Goal: Task Accomplishment & Management: Manage account settings

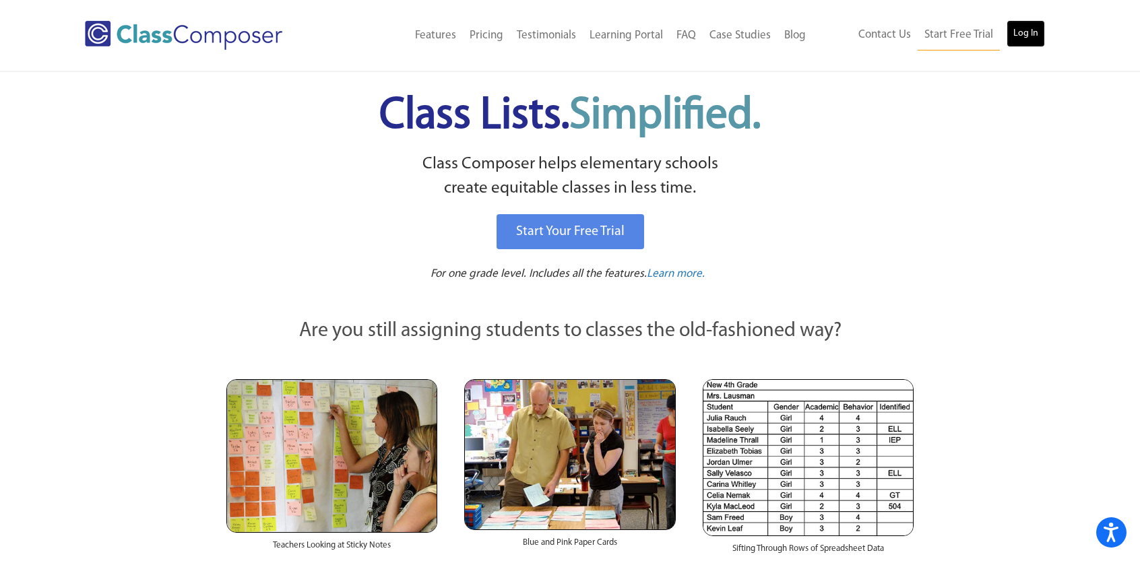
click at [1020, 29] on link "Log In" at bounding box center [1025, 33] width 38 height 27
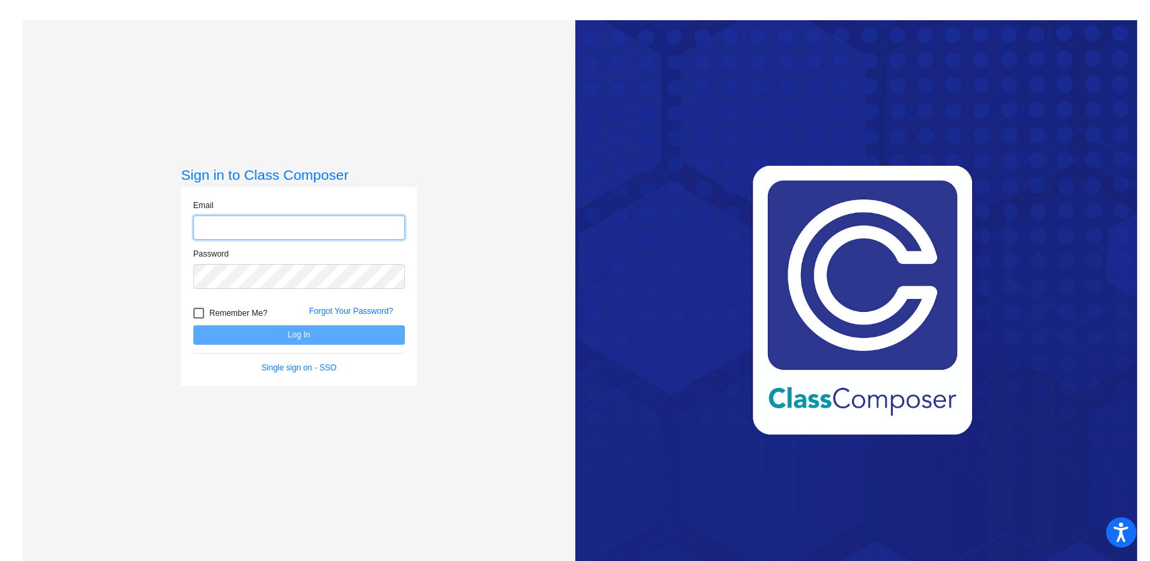
click at [333, 222] on input "email" at bounding box center [299, 228] width 212 height 25
type input "gabrielle.sims@hesperiausd.org"
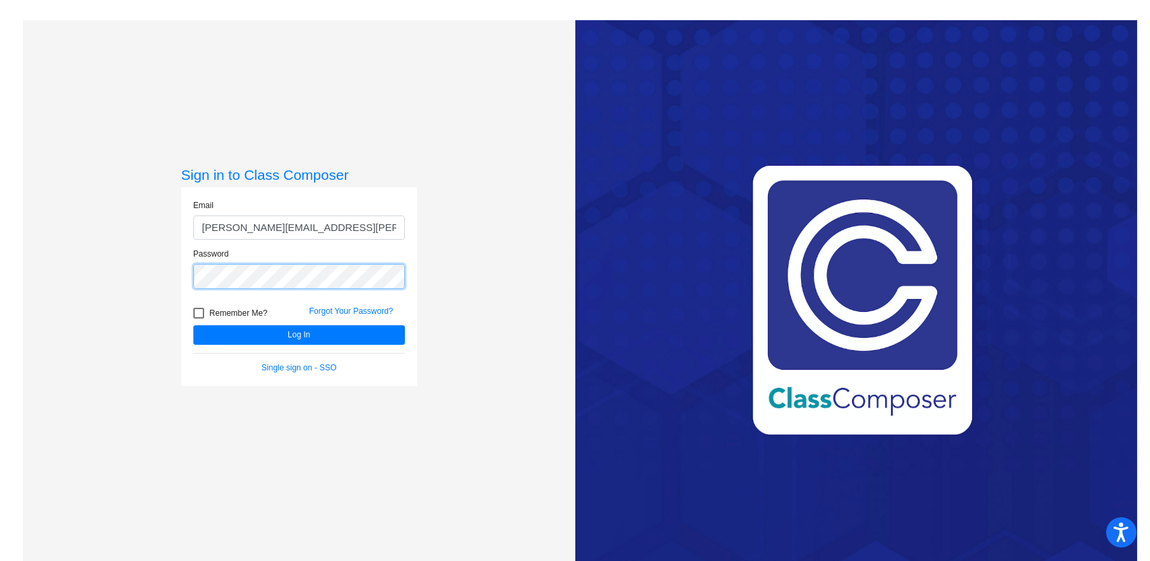
click at [193, 325] on button "Log In" at bounding box center [299, 335] width 212 height 20
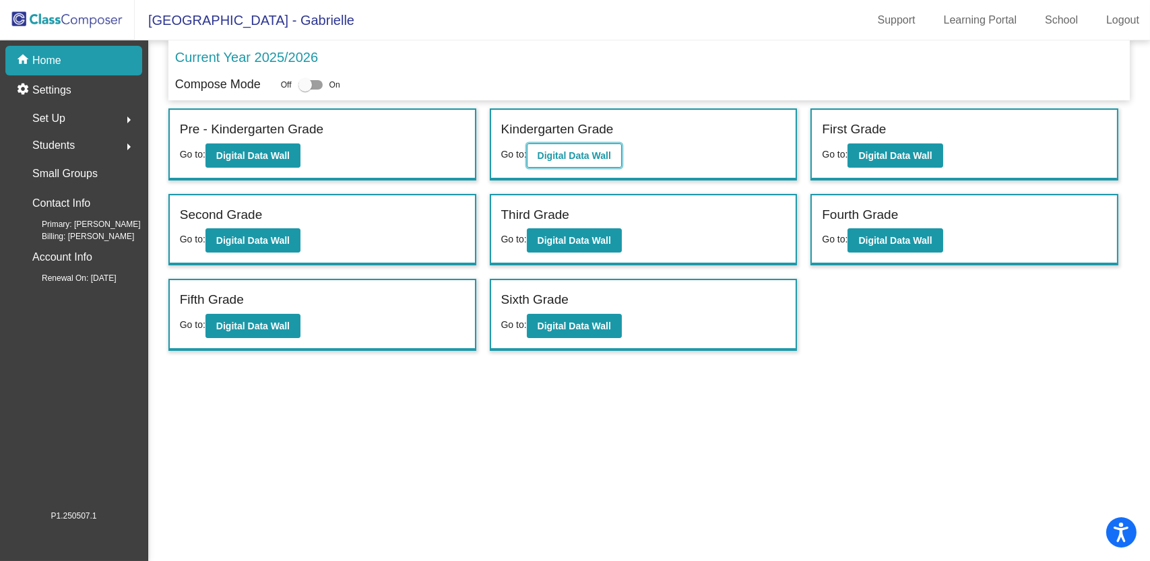
click at [564, 154] on b "Digital Data Wall" at bounding box center [574, 155] width 73 height 11
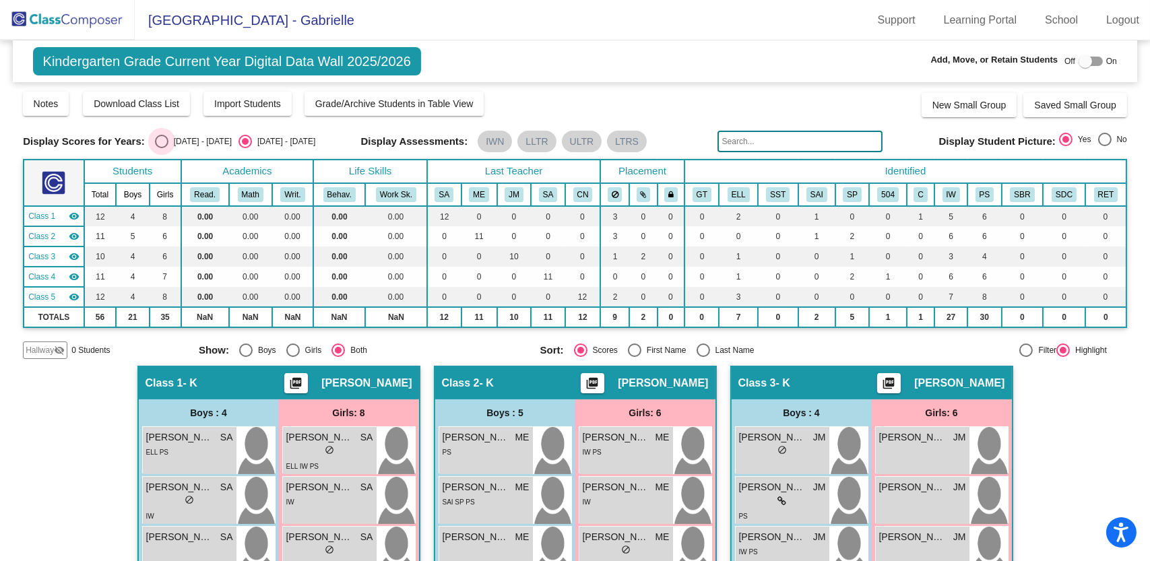
click at [158, 143] on div "Select an option" at bounding box center [161, 141] width 13 height 13
click at [161, 148] on input "2024 - 2025" at bounding box center [161, 148] width 1 height 1
radio input "true"
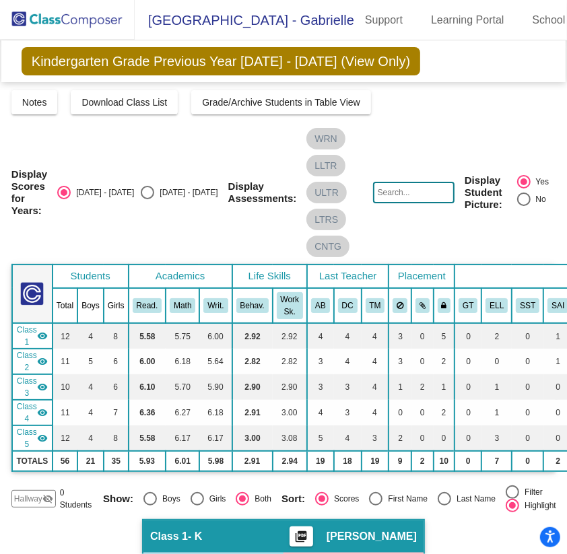
click at [28, 17] on img at bounding box center [67, 20] width 135 height 40
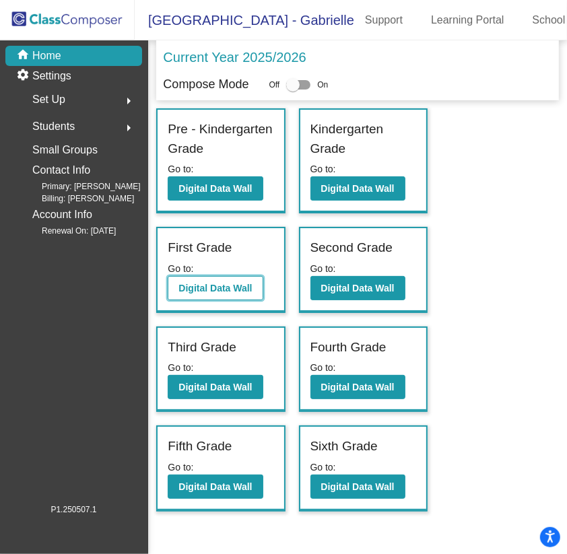
click at [206, 283] on b "Digital Data Wall" at bounding box center [214, 288] width 73 height 11
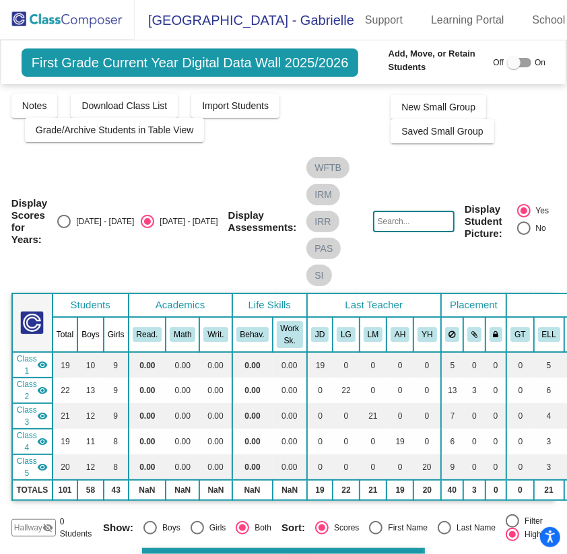
click at [68, 215] on div "Select an option" at bounding box center [63, 221] width 13 height 13
click at [64, 228] on input "2024 - 2025" at bounding box center [63, 228] width 1 height 1
radio input "true"
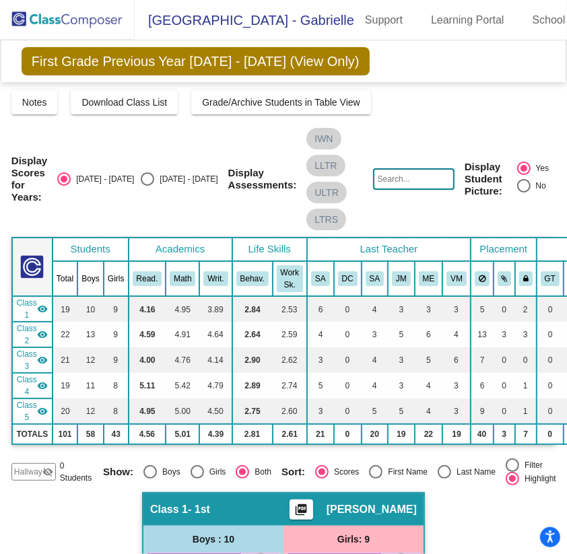
click at [33, 12] on img at bounding box center [67, 20] width 135 height 40
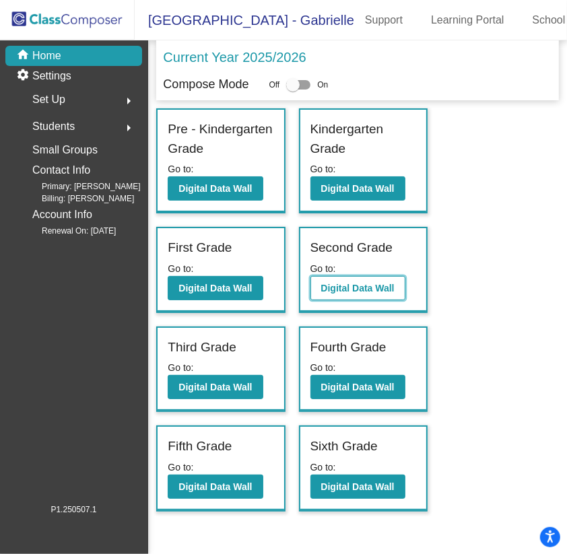
click at [335, 283] on b "Digital Data Wall" at bounding box center [357, 288] width 73 height 11
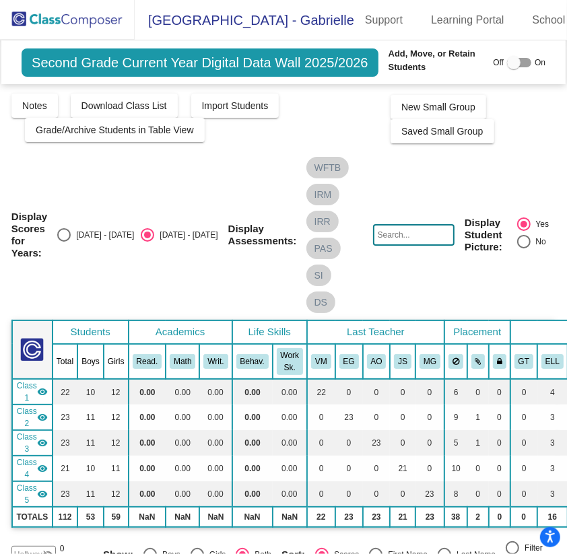
click at [31, 19] on img at bounding box center [67, 20] width 135 height 40
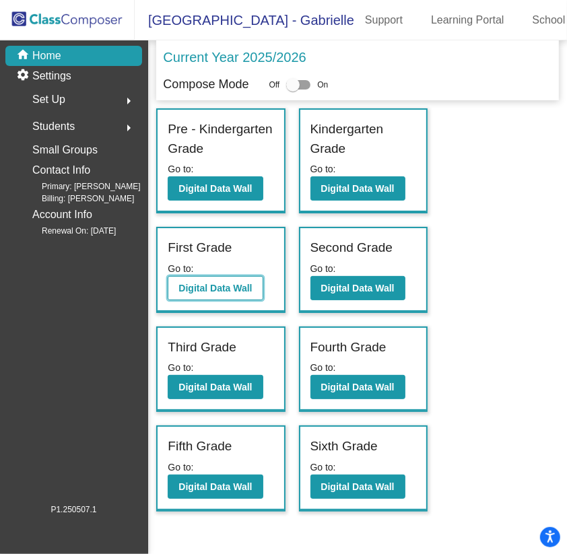
click at [221, 283] on b "Digital Data Wall" at bounding box center [214, 288] width 73 height 11
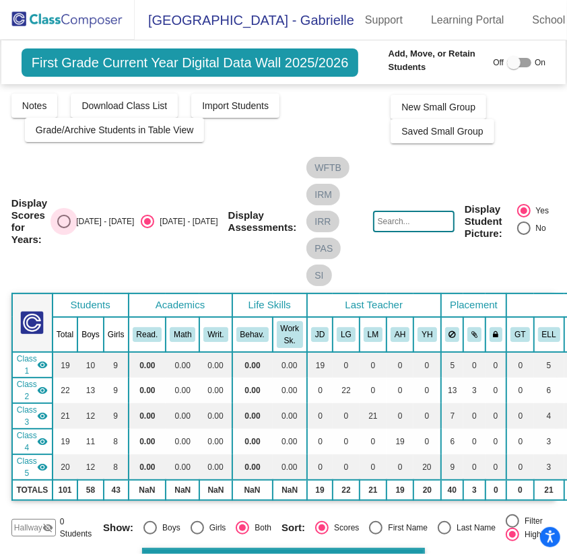
click at [65, 215] on div "Select an option" at bounding box center [63, 221] width 13 height 13
click at [64, 228] on input "2024 - 2025" at bounding box center [63, 228] width 1 height 1
radio input "true"
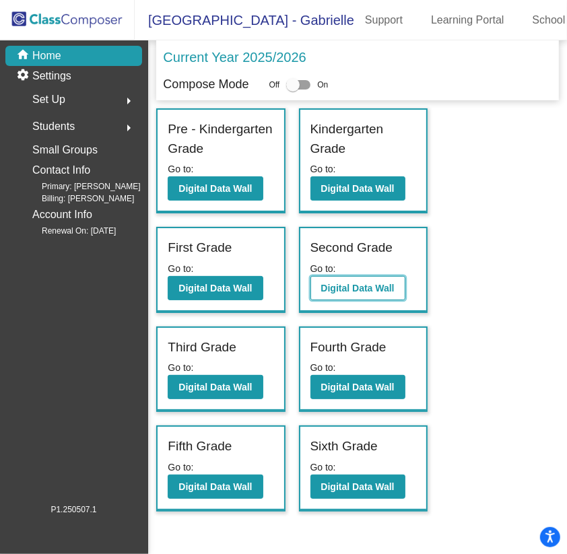
click at [356, 283] on b "Digital Data Wall" at bounding box center [357, 288] width 73 height 11
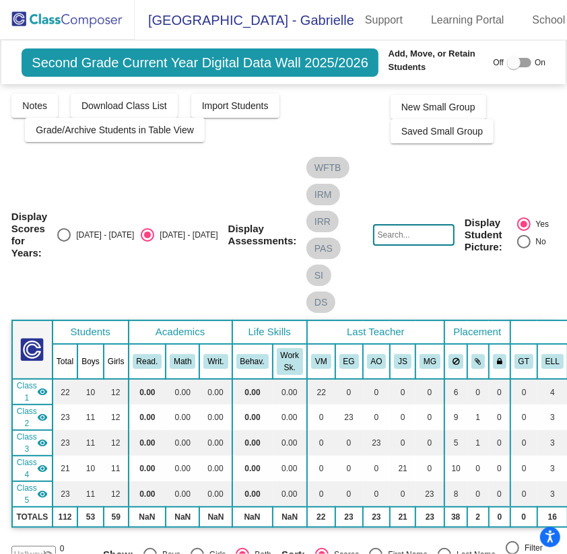
click at [24, 10] on img at bounding box center [67, 20] width 135 height 40
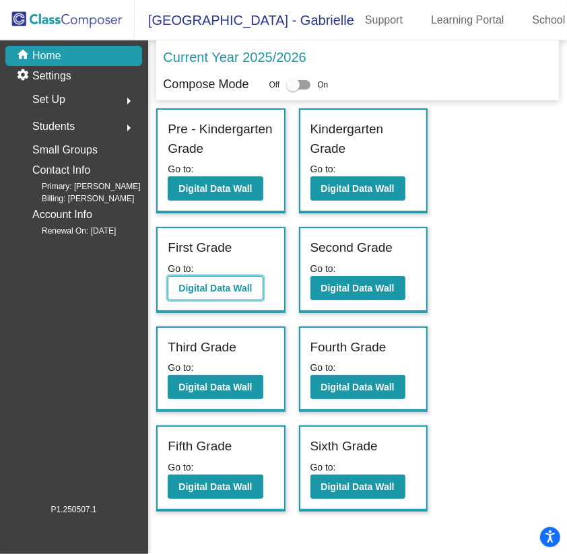
click at [207, 283] on b "Digital Data Wall" at bounding box center [214, 288] width 73 height 11
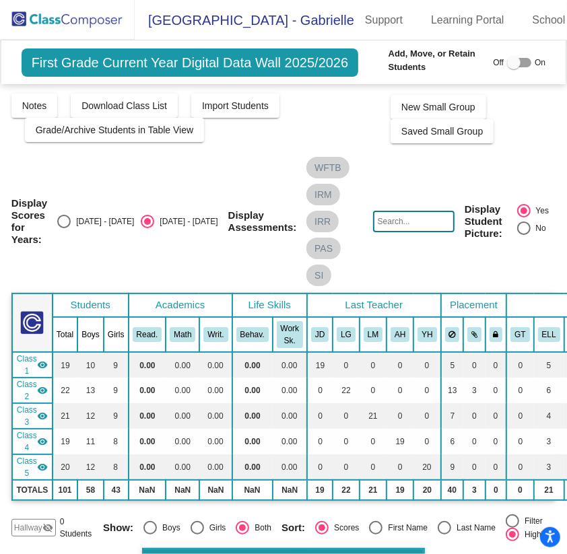
click at [67, 215] on div "Select an option" at bounding box center [63, 221] width 13 height 13
click at [64, 228] on input "2024 - 2025" at bounding box center [63, 228] width 1 height 1
radio input "true"
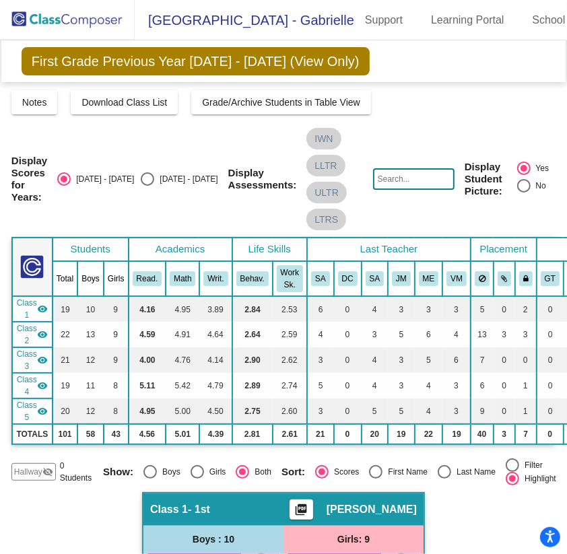
click at [32, 15] on img at bounding box center [67, 20] width 135 height 40
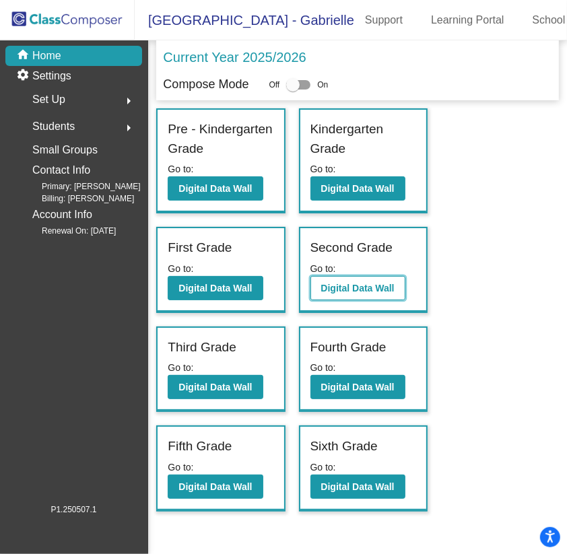
click at [345, 283] on b "Digital Data Wall" at bounding box center [357, 288] width 73 height 11
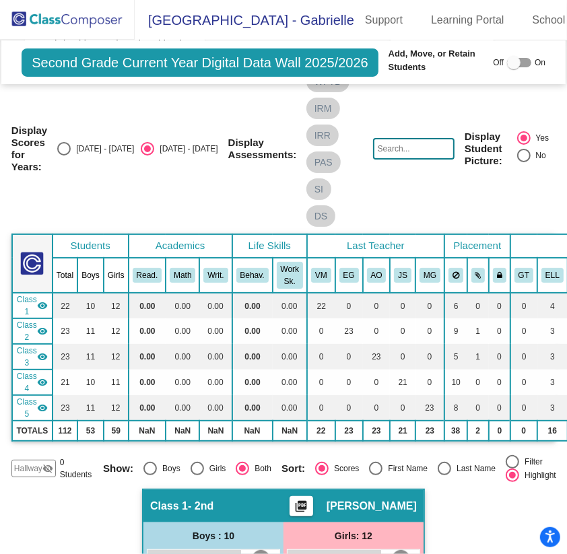
scroll to position [42, 0]
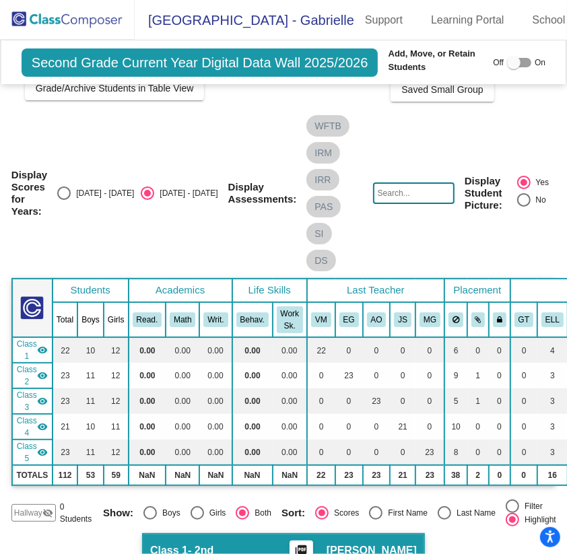
click at [67, 187] on div "Select an option" at bounding box center [63, 193] width 13 height 13
click at [64, 200] on input "2024 - 2025" at bounding box center [63, 200] width 1 height 1
radio input "true"
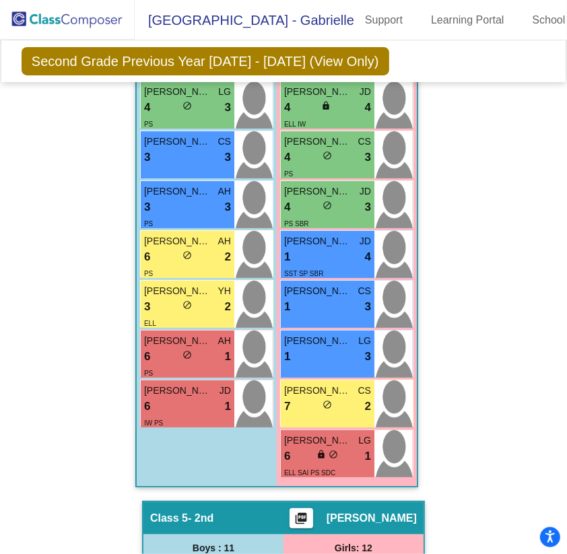
scroll to position [2695, 0]
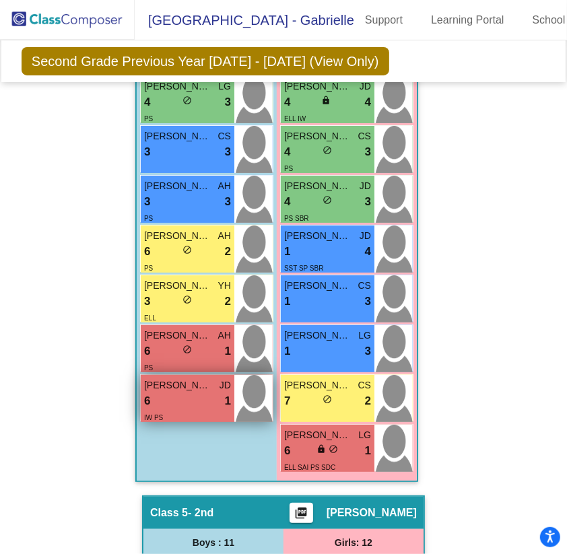
click at [197, 393] on div "6 lock do_not_disturb_alt 1" at bounding box center [187, 402] width 87 height 18
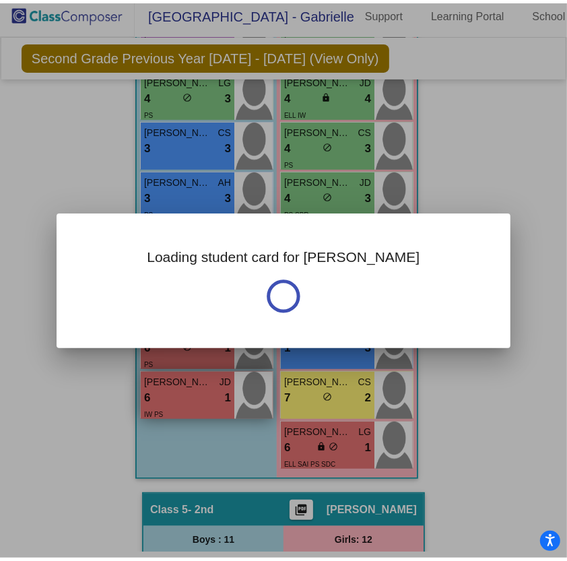
scroll to position [0, 0]
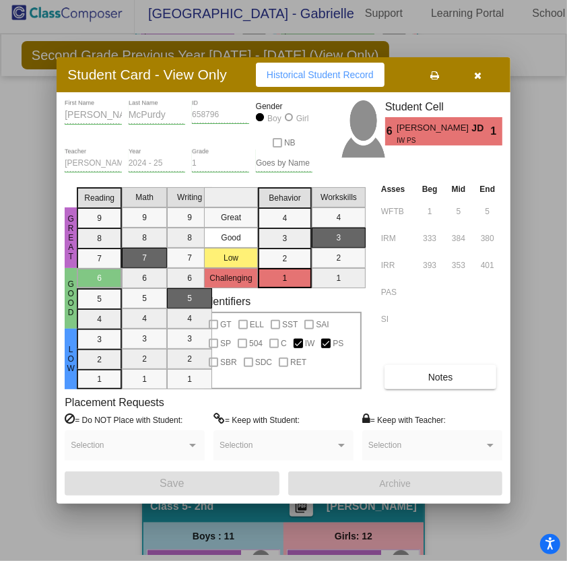
click at [430, 383] on button "Notes" at bounding box center [441, 377] width 112 height 24
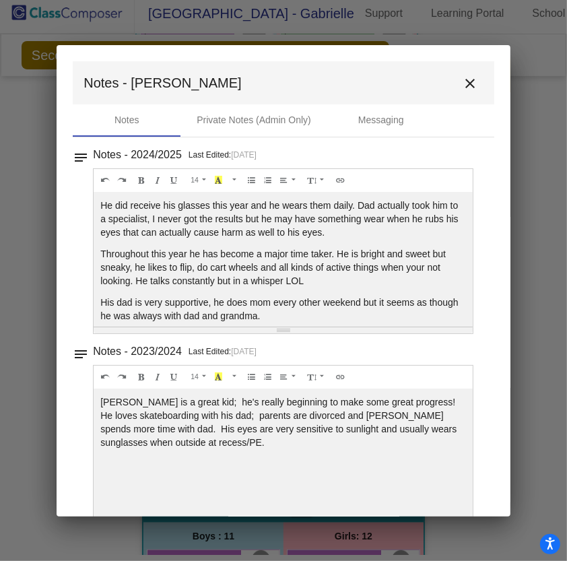
click at [467, 82] on mat-icon "close" at bounding box center [470, 83] width 16 height 16
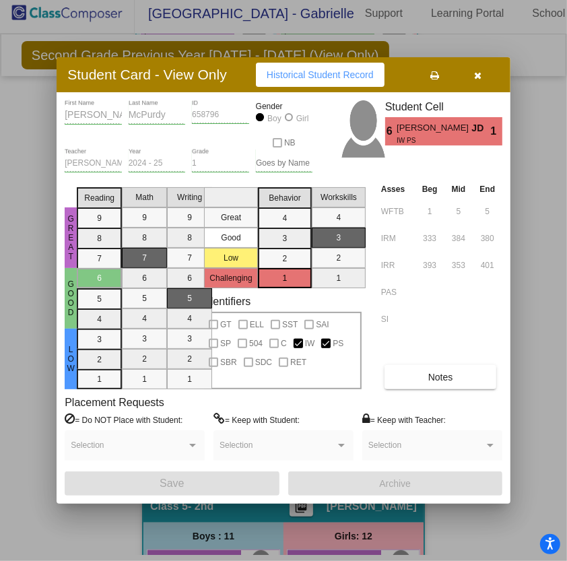
click at [480, 74] on icon "button" at bounding box center [477, 75] width 7 height 9
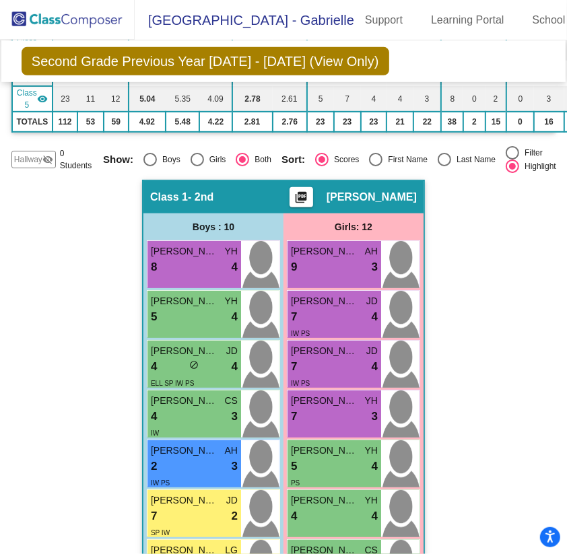
scroll to position [183, 0]
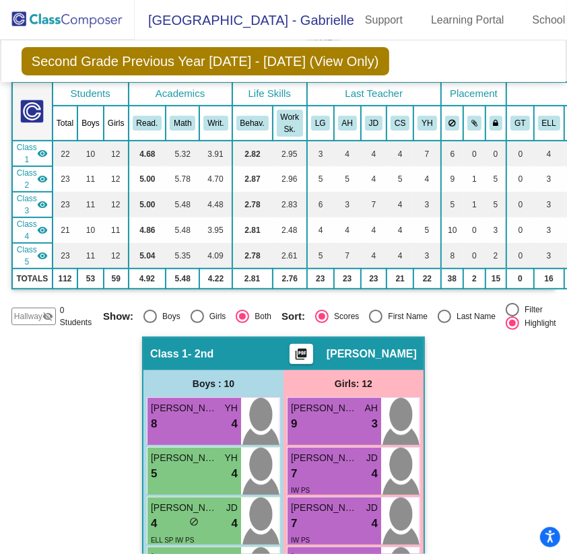
click at [48, 7] on img at bounding box center [67, 20] width 135 height 40
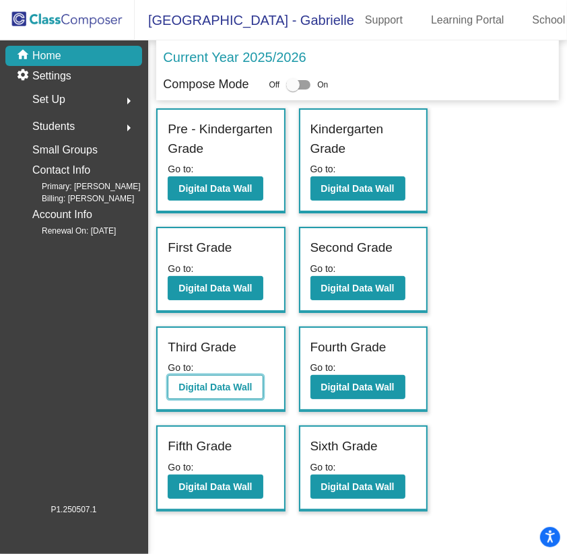
click at [230, 382] on b "Digital Data Wall" at bounding box center [214, 387] width 73 height 11
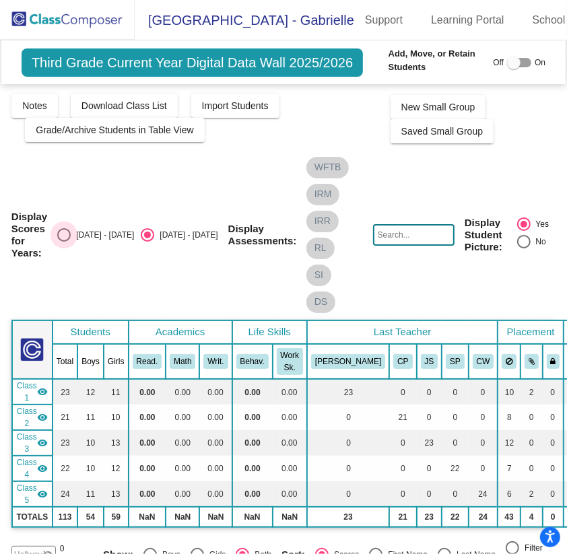
click at [66, 228] on div "Select an option" at bounding box center [63, 234] width 13 height 13
click at [64, 242] on input "2024 - 2025" at bounding box center [63, 242] width 1 height 1
radio input "true"
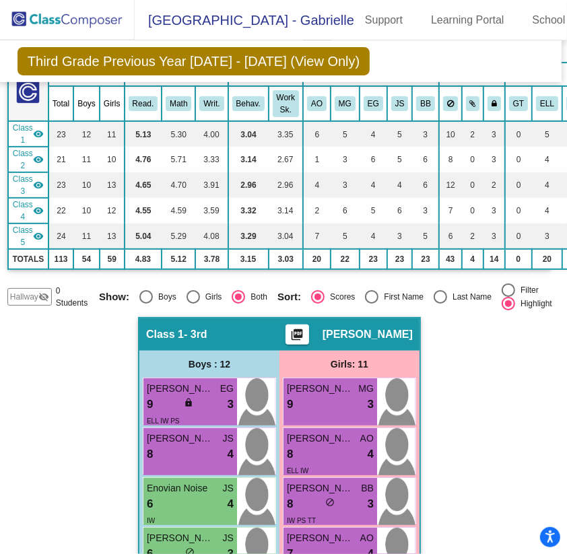
scroll to position [0, 4]
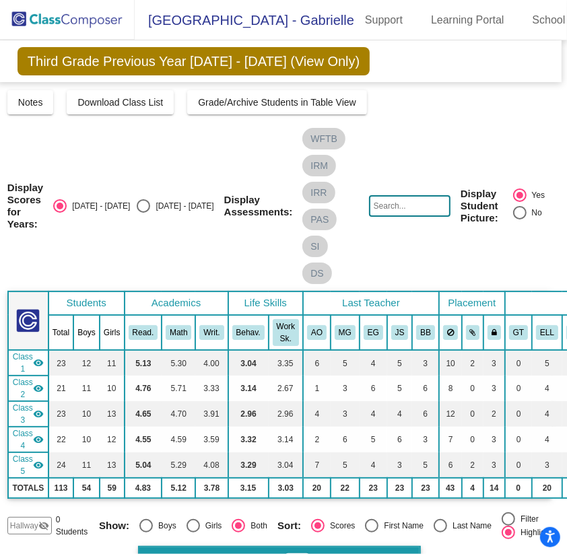
click at [45, 18] on img at bounding box center [67, 20] width 135 height 40
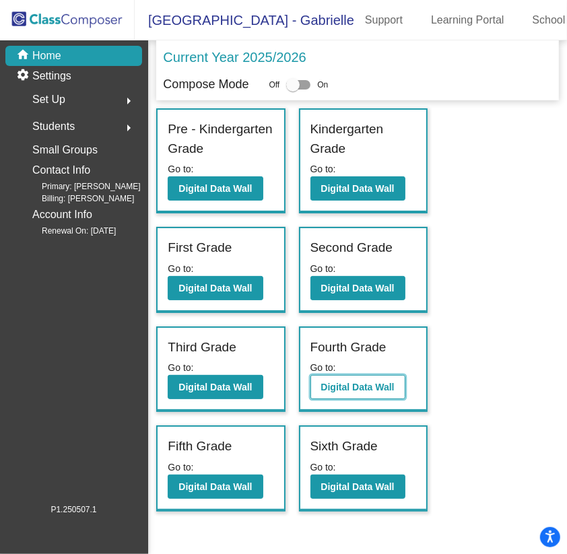
click at [339, 375] on button "Digital Data Wall" at bounding box center [358, 387] width 95 height 24
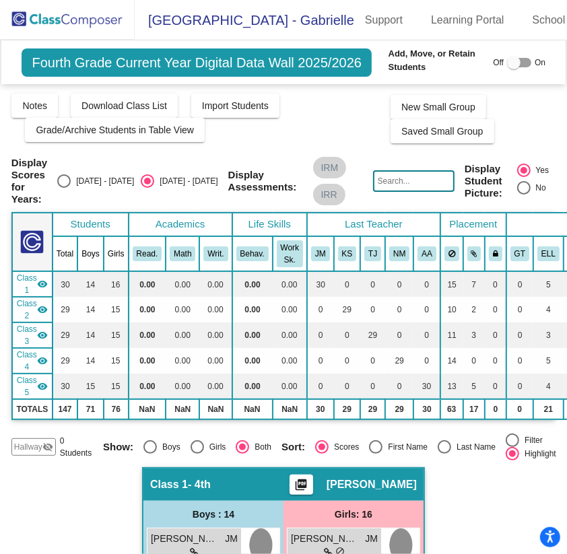
scroll to position [51, 19]
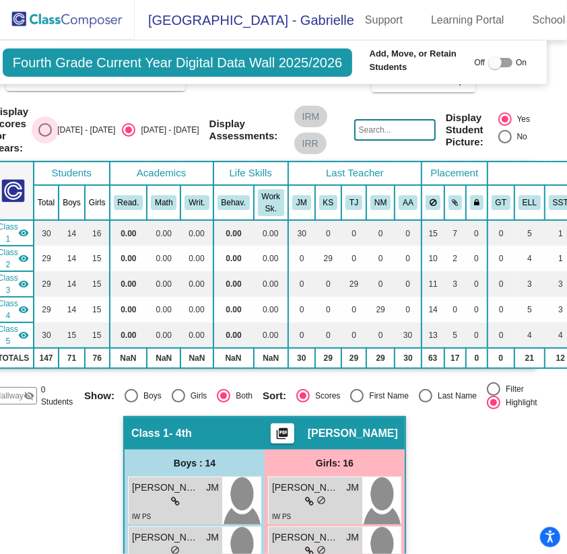
click at [47, 124] on div "Select an option" at bounding box center [44, 129] width 13 height 13
click at [45, 137] on input "2024 - 2025" at bounding box center [44, 137] width 1 height 1
radio input "true"
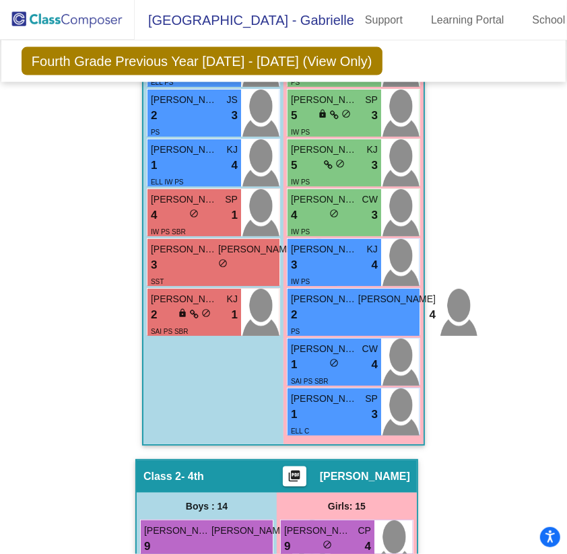
scroll to position [923, 0]
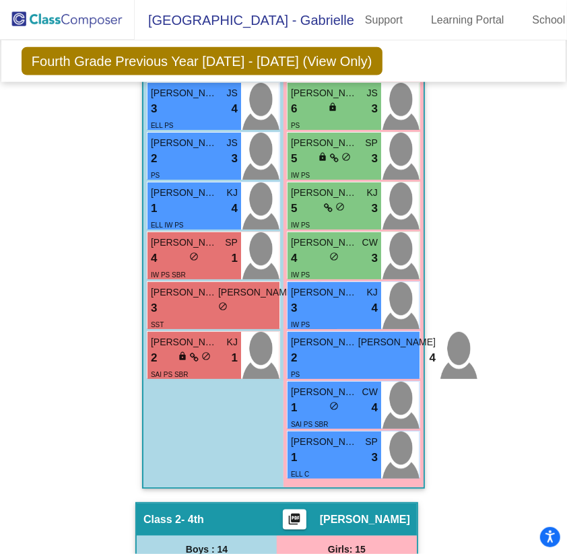
click at [16, 8] on img at bounding box center [67, 20] width 135 height 40
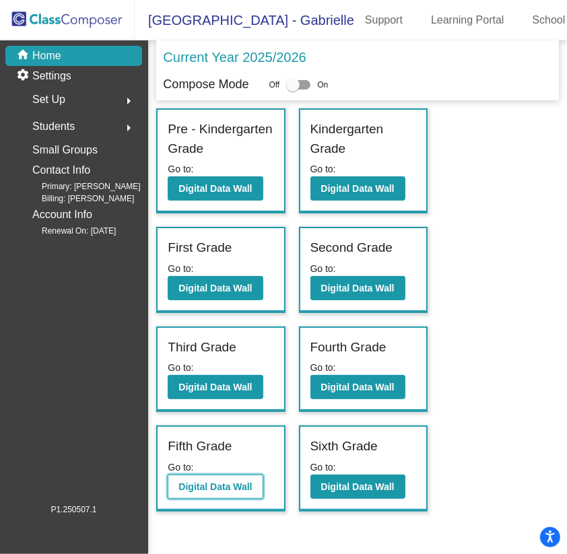
click at [216, 475] on button "Digital Data Wall" at bounding box center [215, 487] width 95 height 24
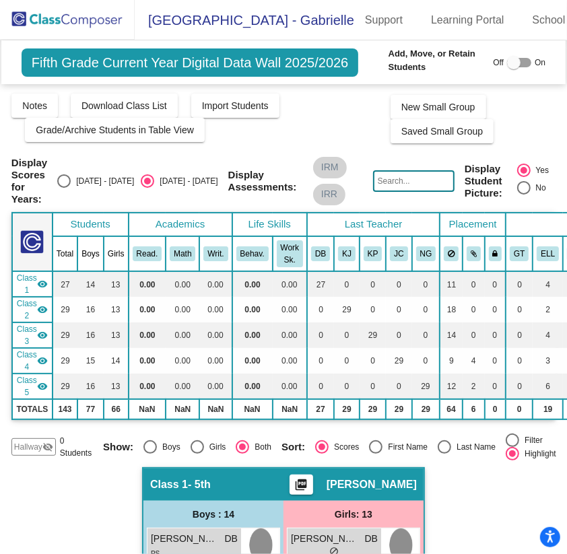
click at [67, 174] on div "Select an option" at bounding box center [63, 180] width 13 height 13
click at [64, 188] on input "2024 - 2025" at bounding box center [63, 188] width 1 height 1
radio input "true"
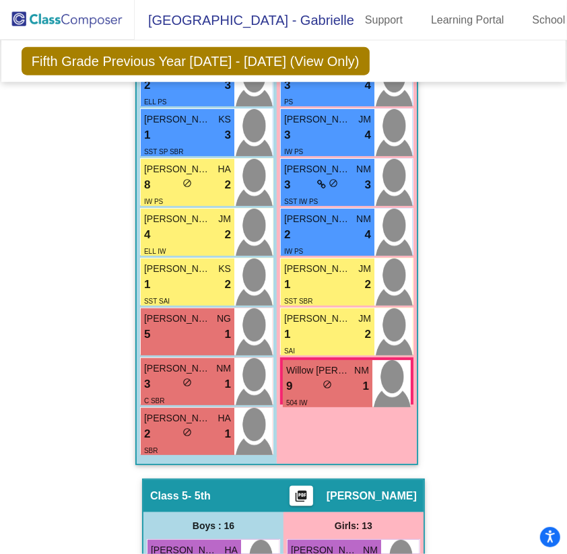
scroll to position [3329, 0]
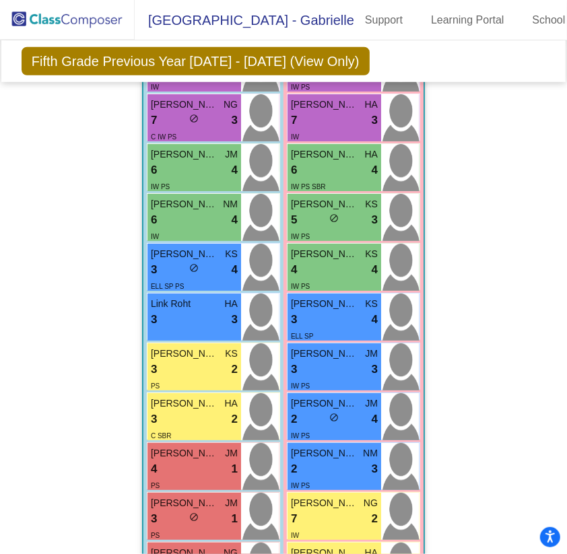
scroll to position [0, 0]
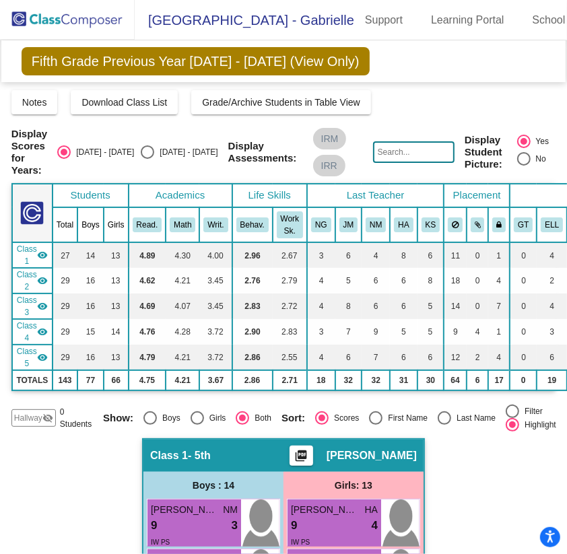
click at [53, 11] on img at bounding box center [67, 20] width 135 height 40
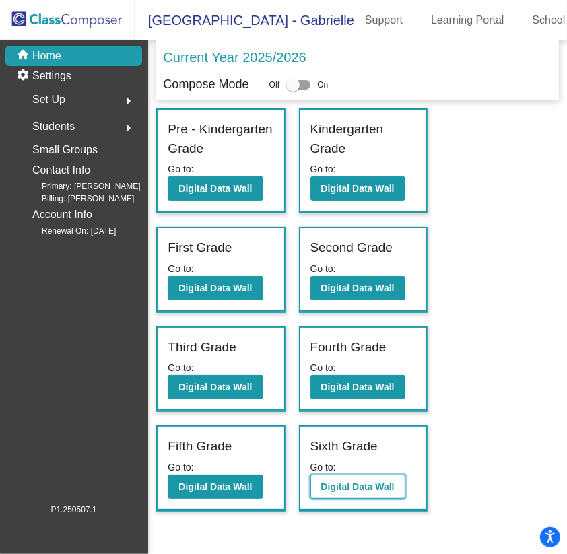
click at [331, 482] on b "Digital Data Wall" at bounding box center [357, 487] width 73 height 11
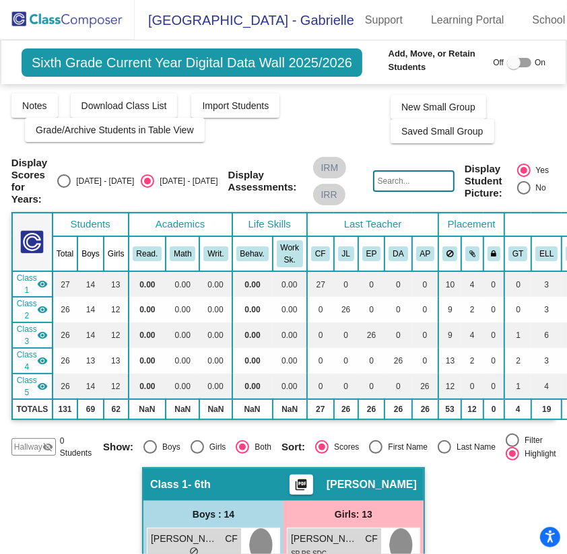
click at [67, 174] on div "Select an option" at bounding box center [63, 180] width 13 height 13
click at [64, 188] on input "2024 - 2025" at bounding box center [63, 188] width 1 height 1
radio input "true"
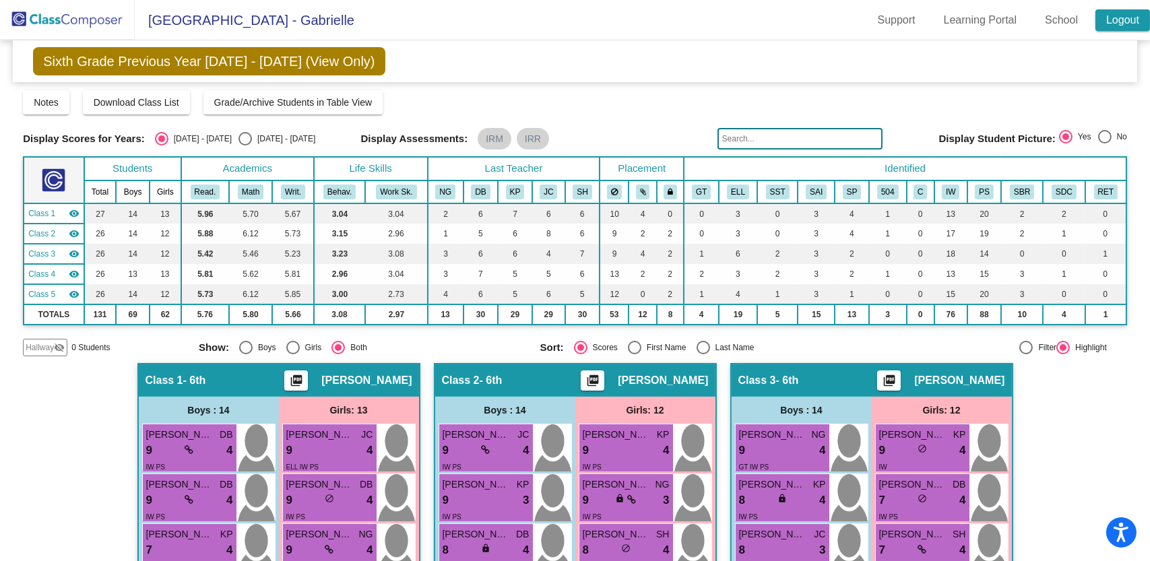
click at [1118, 18] on link "Logout" at bounding box center [1122, 20] width 55 height 22
